Goal: Task Accomplishment & Management: Manage account settings

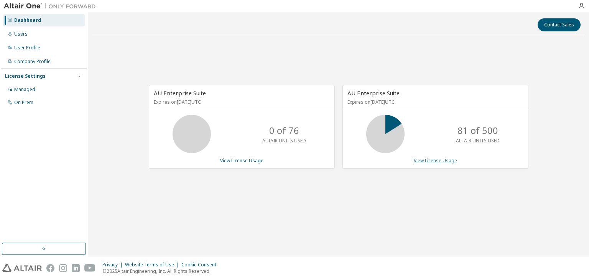
click at [435, 161] on link "View License Usage" at bounding box center [435, 161] width 43 height 7
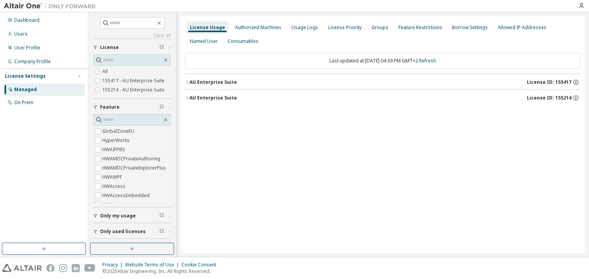
click at [186, 80] on icon "button" at bounding box center [187, 82] width 5 height 5
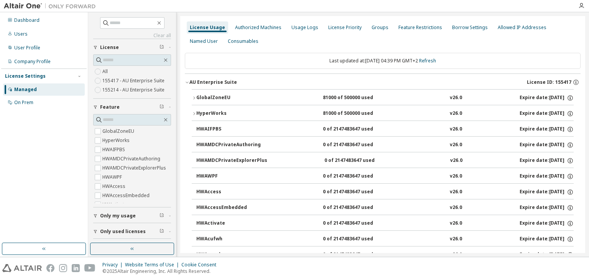
click at [193, 97] on icon "button" at bounding box center [194, 98] width 5 height 5
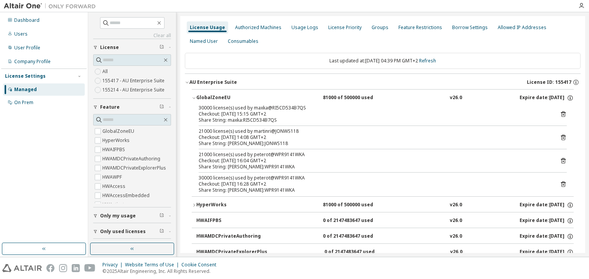
click at [264, 107] on div "30000 license(s) used by maxka@RI5CD534B7QS" at bounding box center [374, 108] width 350 height 6
drag, startPoint x: 268, startPoint y: 108, endPoint x: 253, endPoint y: 107, distance: 15.4
click at [253, 107] on div "30000 license(s) used by maxka@RI5CD534B7QS" at bounding box center [374, 108] width 350 height 6
click at [26, 34] on div "Users" at bounding box center [20, 34] width 13 height 6
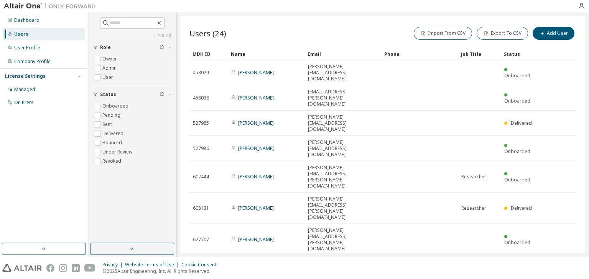
type input "*"
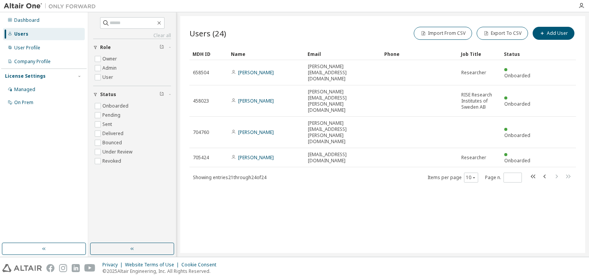
click at [350, 189] on div "Users (24) Import From CSV Export To CSV Add User Clear Load Save Save As Field…" at bounding box center [382, 134] width 405 height 237
